Goal: Check status: Check status

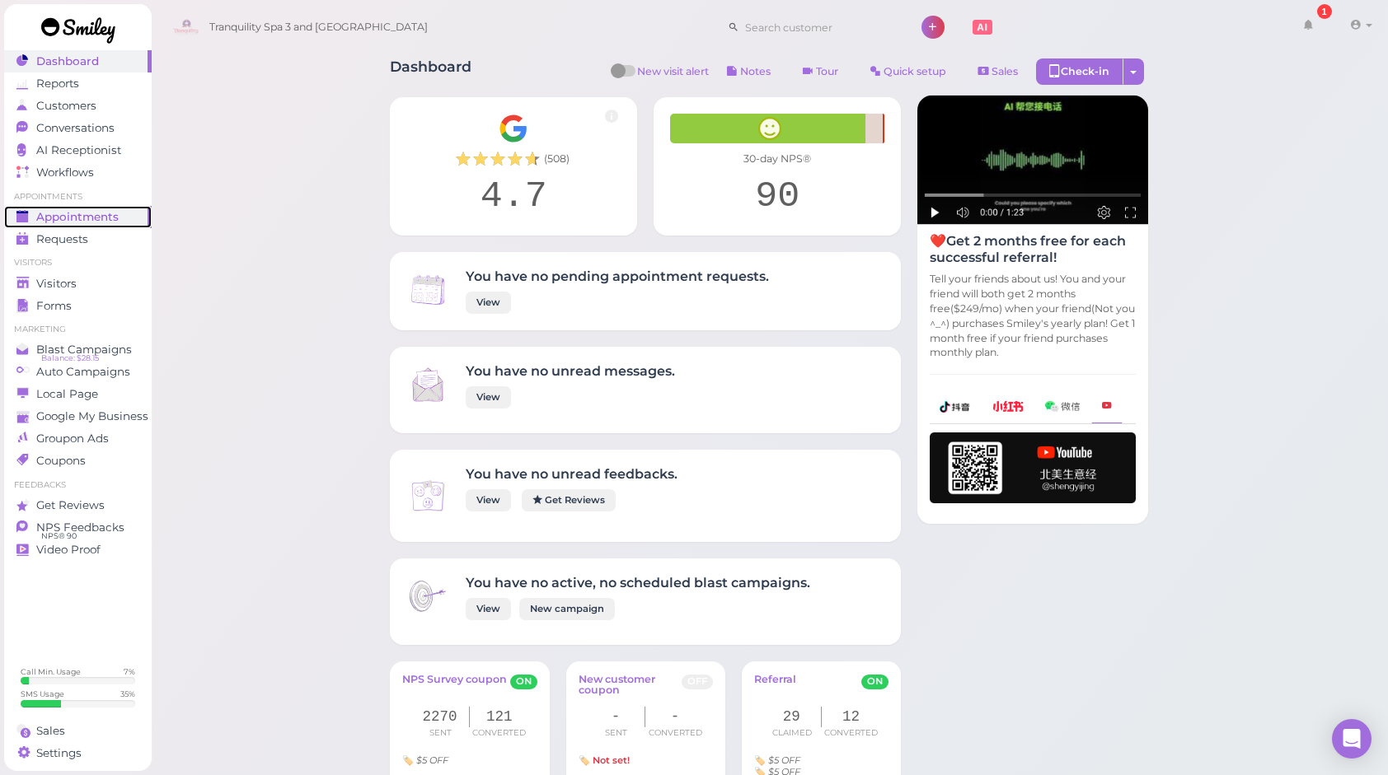
click at [104, 214] on span "Appointments" at bounding box center [77, 217] width 82 height 14
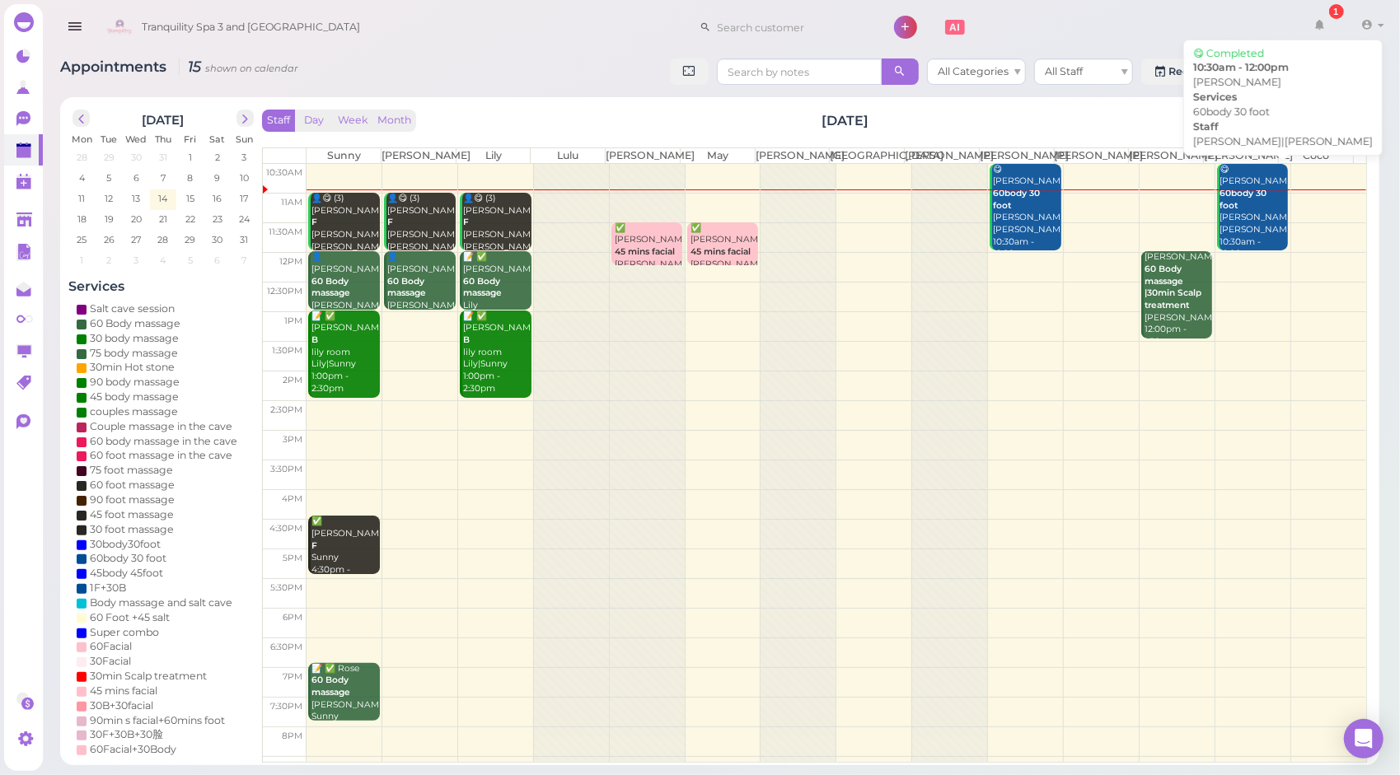
click at [1234, 214] on div "😋 [PERSON_NAME] 60body 30 foot [PERSON_NAME]|[PERSON_NAME] 10:30am - 12:00pm" at bounding box center [1254, 212] width 69 height 97
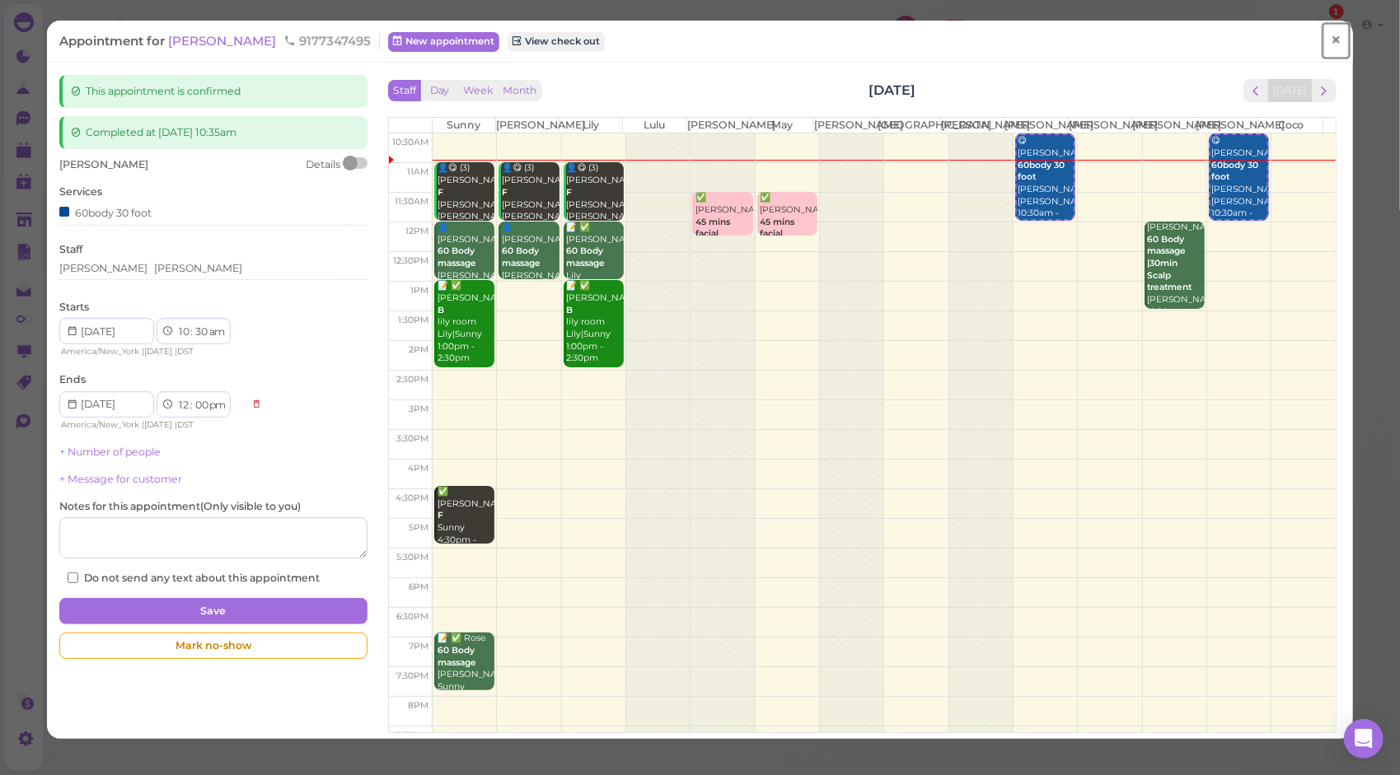
click at [1331, 41] on span "×" at bounding box center [1336, 40] width 11 height 23
